Goal: Information Seeking & Learning: Check status

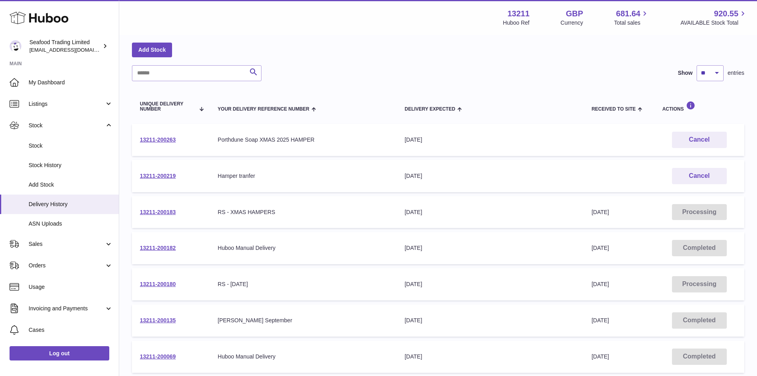
scroll to position [79, 0]
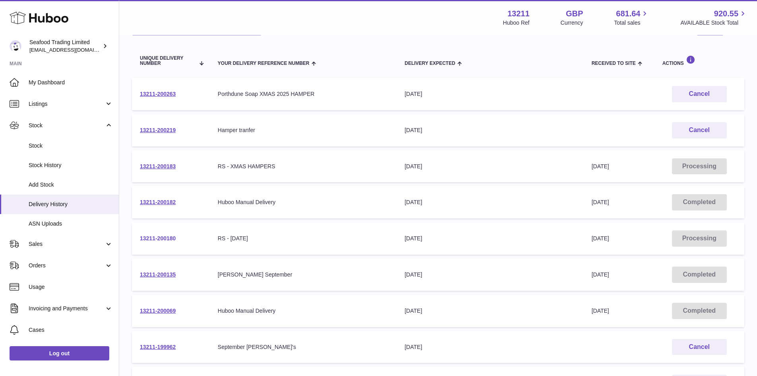
click at [161, 236] on link "13211-200180" at bounding box center [158, 238] width 36 height 6
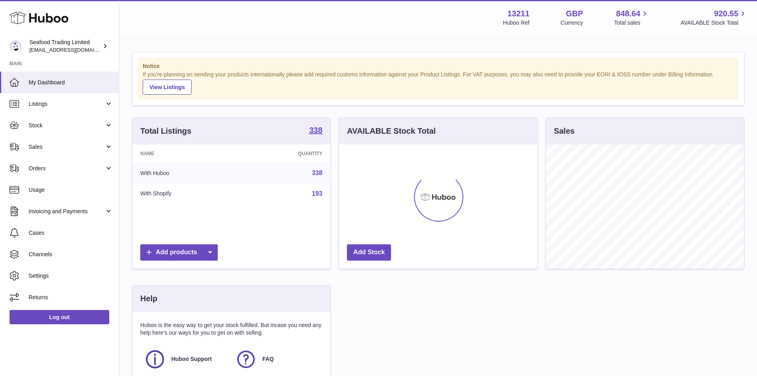
scroll to position [124, 198]
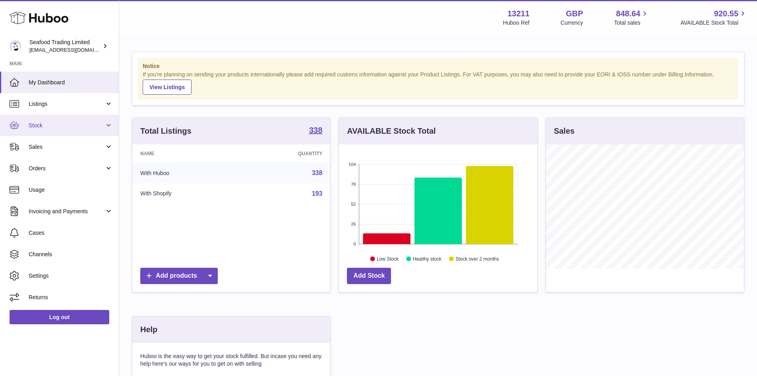
click at [47, 124] on span "Stock" at bounding box center [67, 126] width 76 height 8
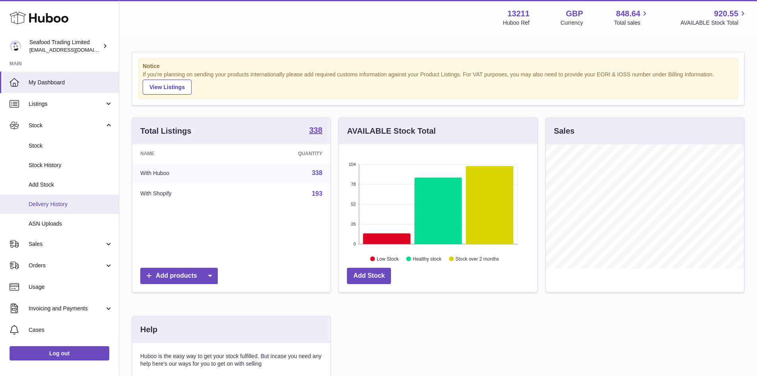
click at [51, 201] on span "Delivery History" at bounding box center [71, 204] width 84 height 8
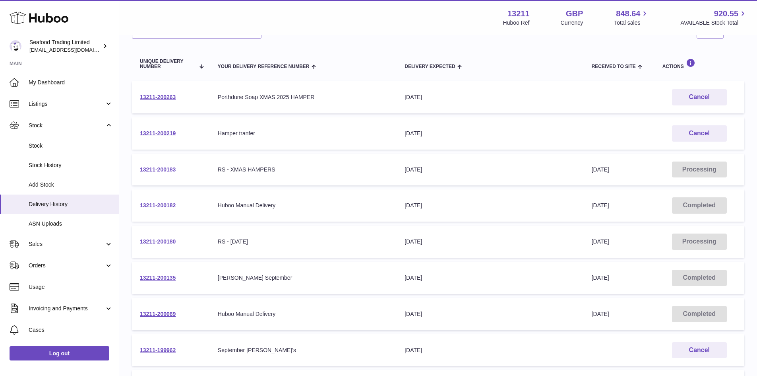
scroll to position [79, 0]
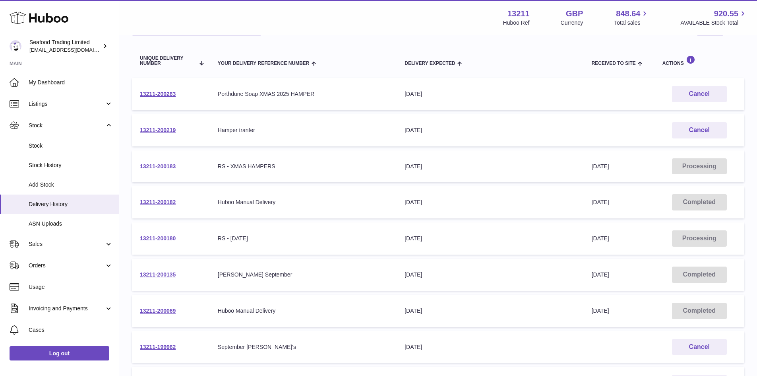
click at [172, 239] on link "13211-200180" at bounding box center [158, 238] width 36 height 6
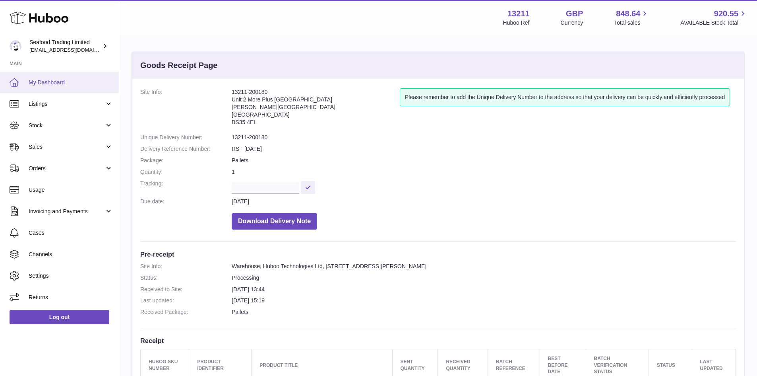
click at [58, 75] on link "My Dashboard" at bounding box center [59, 82] width 119 height 21
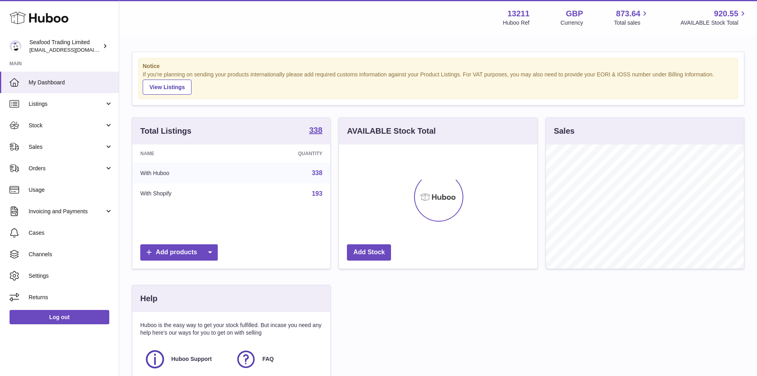
scroll to position [124, 198]
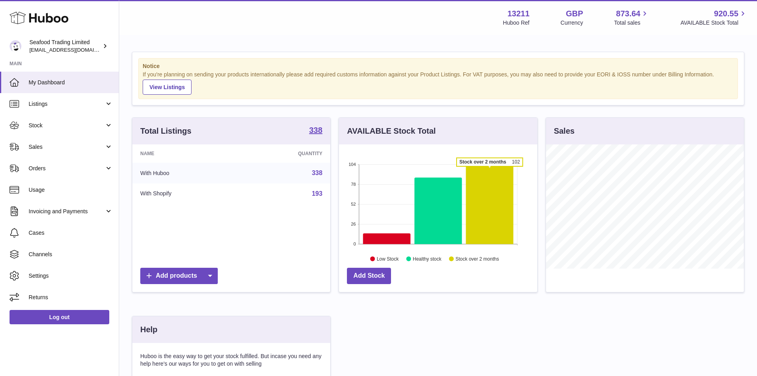
click at [494, 175] on icon at bounding box center [489, 205] width 47 height 78
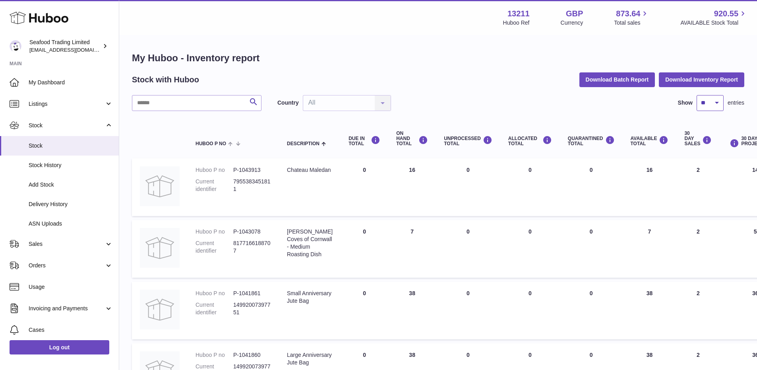
click at [712, 101] on select "** ** ** ***" at bounding box center [710, 103] width 27 height 16
select select "***"
click at [697, 95] on select "** ** ** ***" at bounding box center [710, 103] width 27 height 16
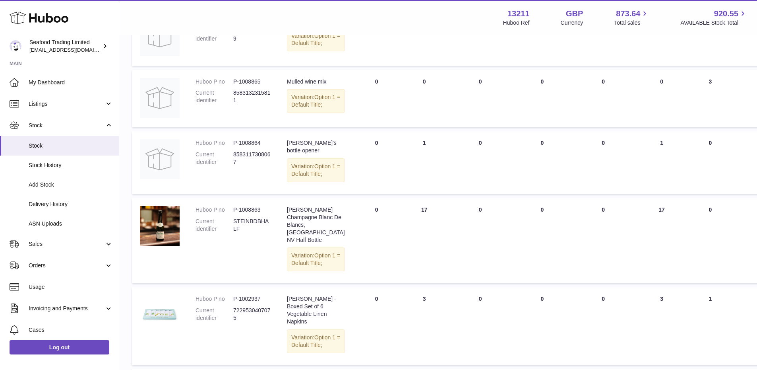
scroll to position [1113, 0]
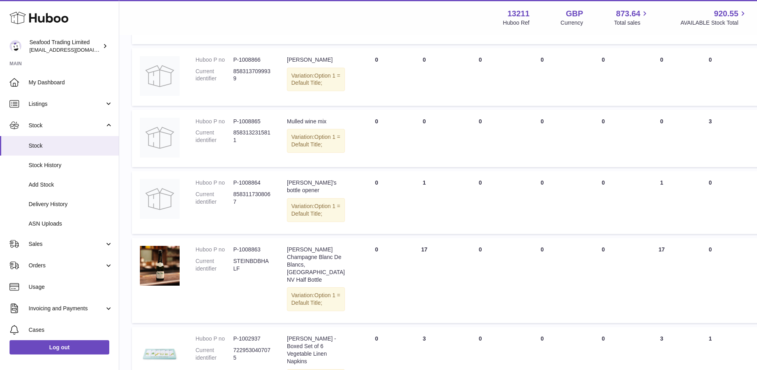
click at [254, 125] on dd "P-1008865" at bounding box center [252, 122] width 38 height 8
copy dd "1008865"
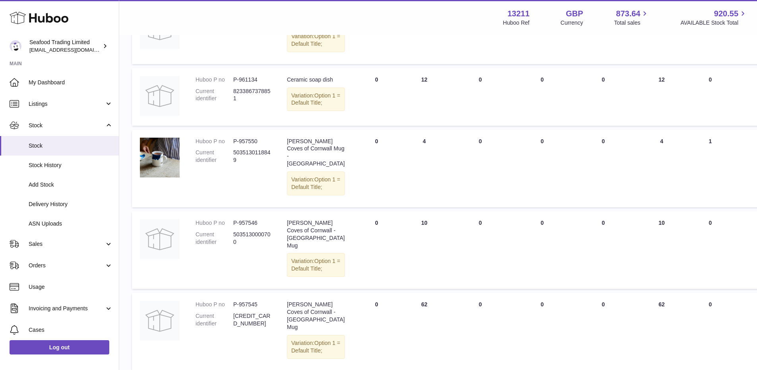
scroll to position [3259, 0]
